Goal: Task Accomplishment & Management: Use online tool/utility

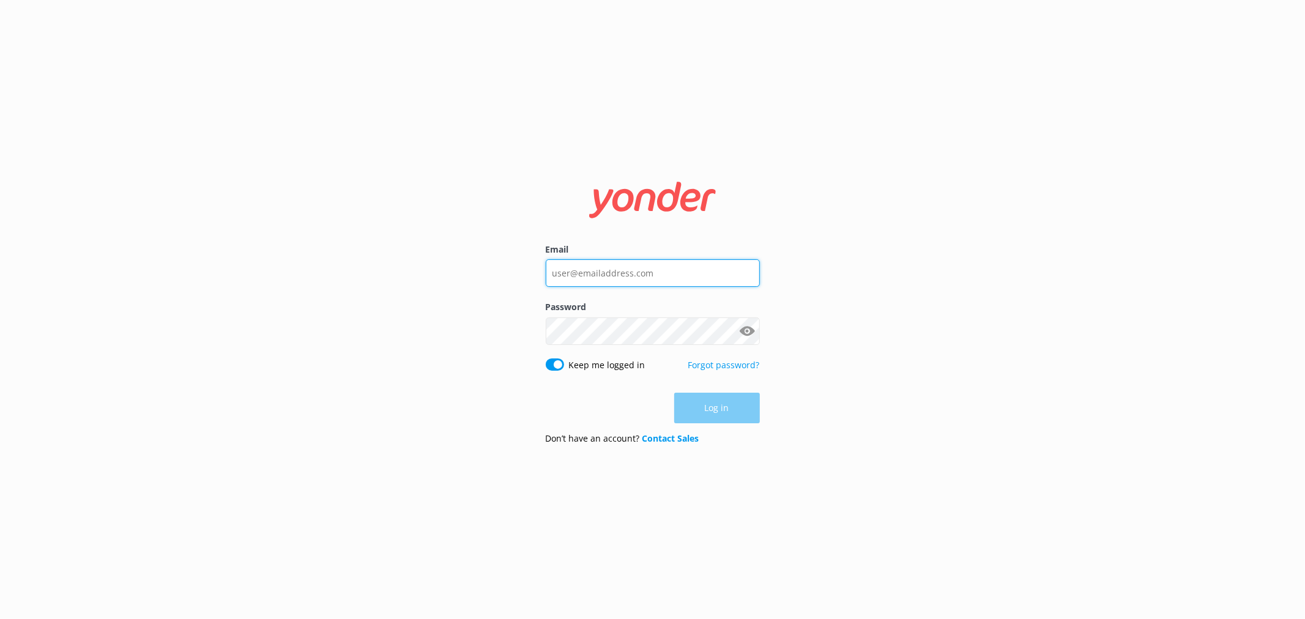
type input "[EMAIL_ADDRESS][DOMAIN_NAME]"
click at [736, 408] on div "Log in" at bounding box center [653, 408] width 214 height 31
click at [736, 408] on button "Log in" at bounding box center [717, 408] width 86 height 31
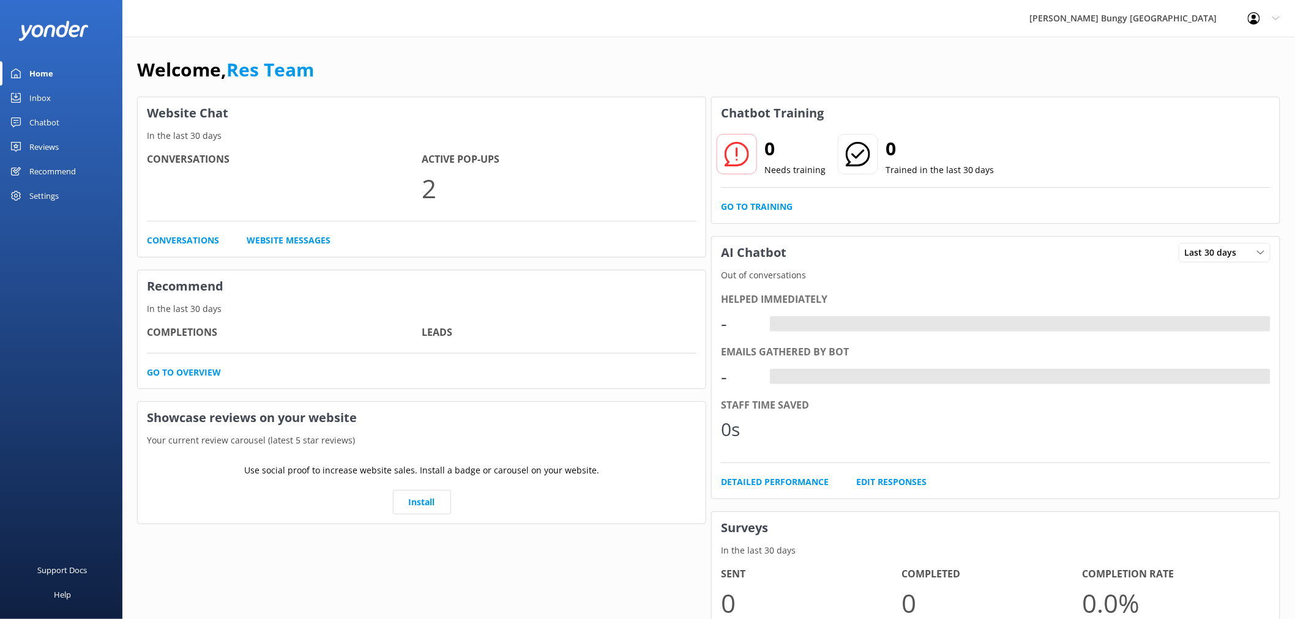
click at [58, 119] on div "Chatbot" at bounding box center [44, 122] width 30 height 24
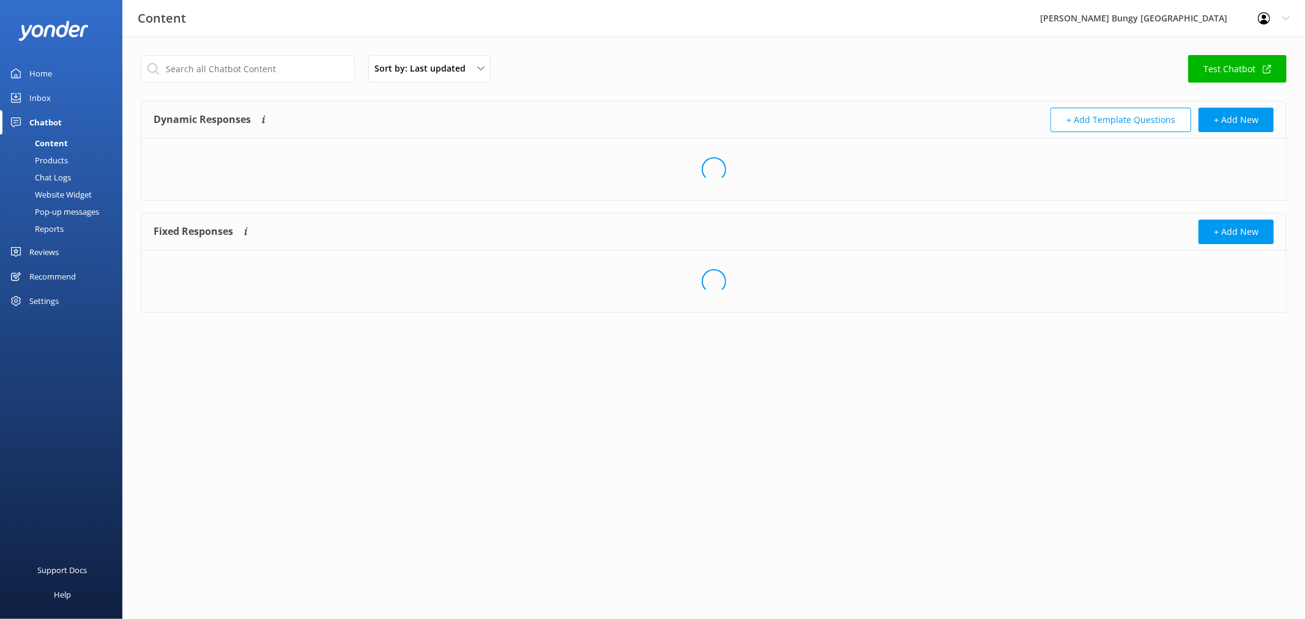
click at [72, 228] on link "Reports" at bounding box center [64, 228] width 115 height 17
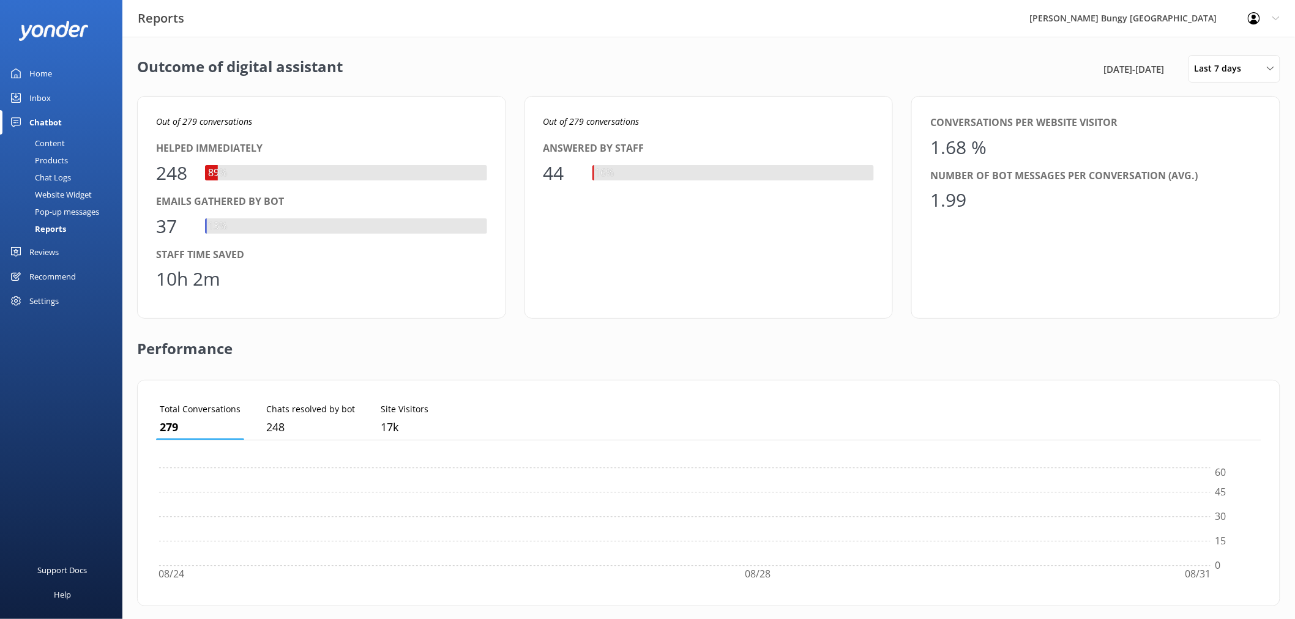
scroll to position [113, 1095]
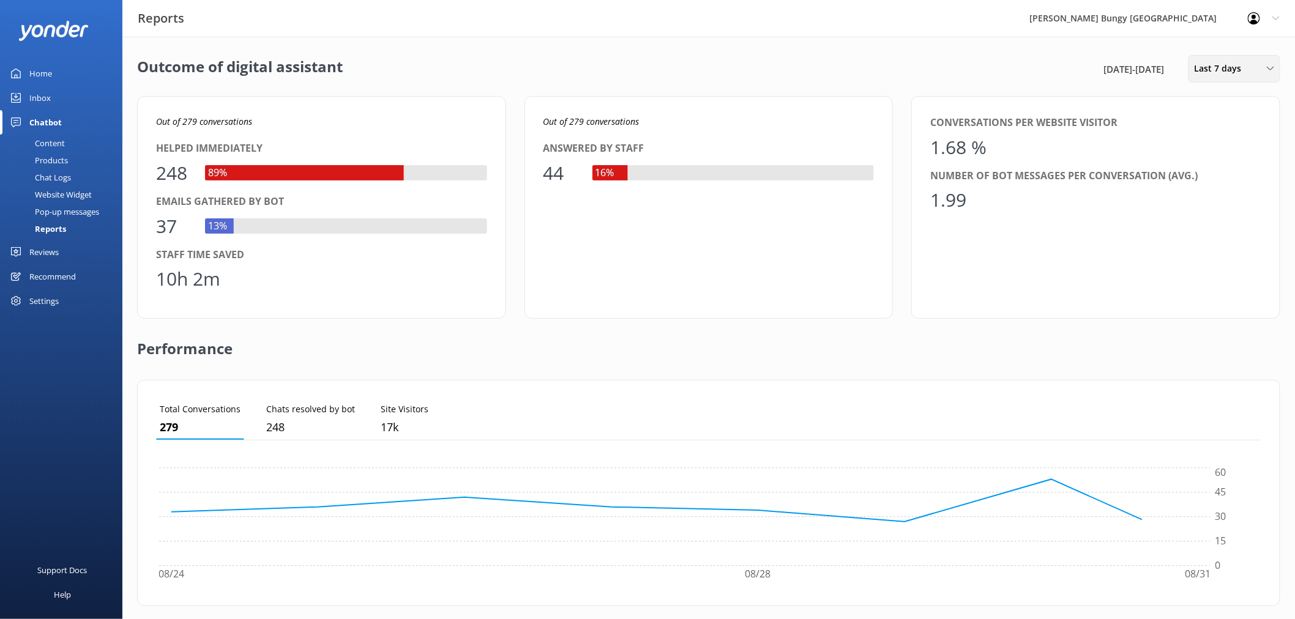
click at [1221, 62] on span "Last 7 days" at bounding box center [1221, 68] width 54 height 13
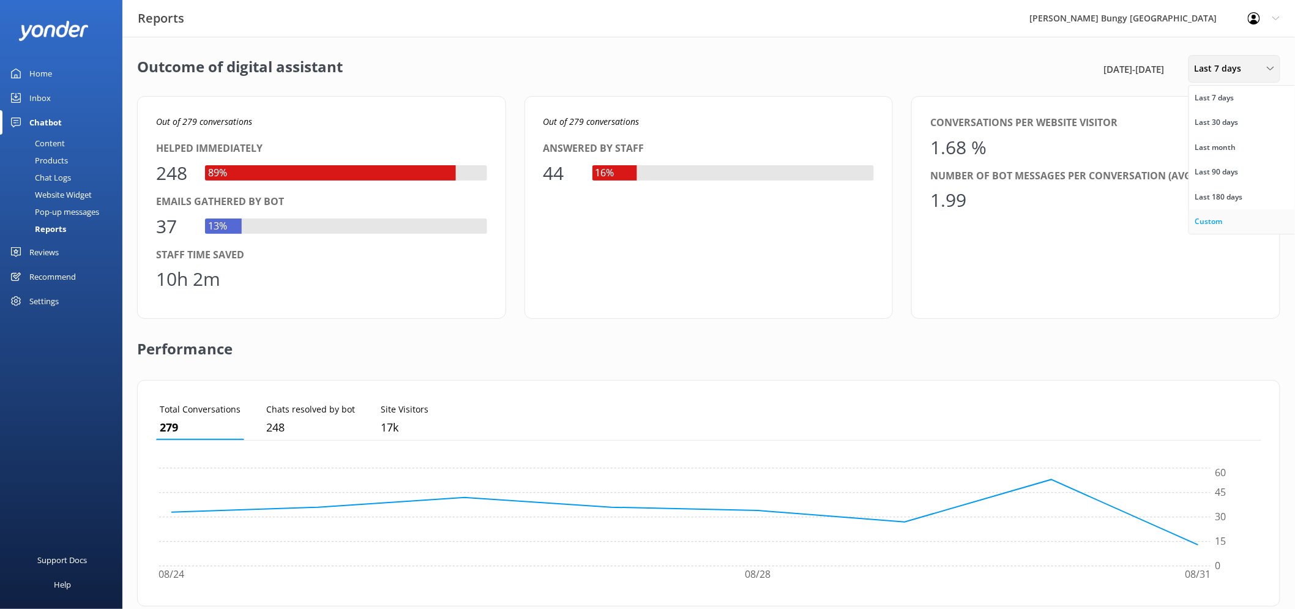
click at [1240, 216] on link "Custom" at bounding box center [1243, 221] width 109 height 24
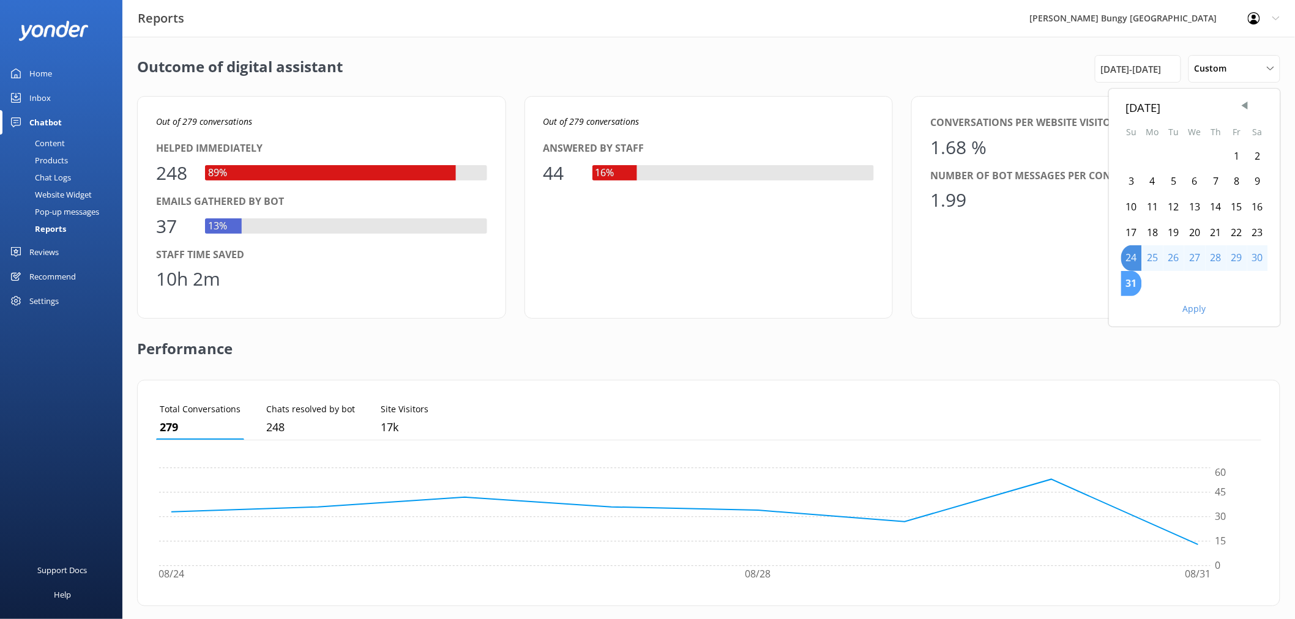
click at [1130, 284] on div "31" at bounding box center [1131, 284] width 21 height 26
click at [1203, 310] on button "Apply" at bounding box center [1194, 309] width 23 height 9
